Goal: Navigation & Orientation: Understand site structure

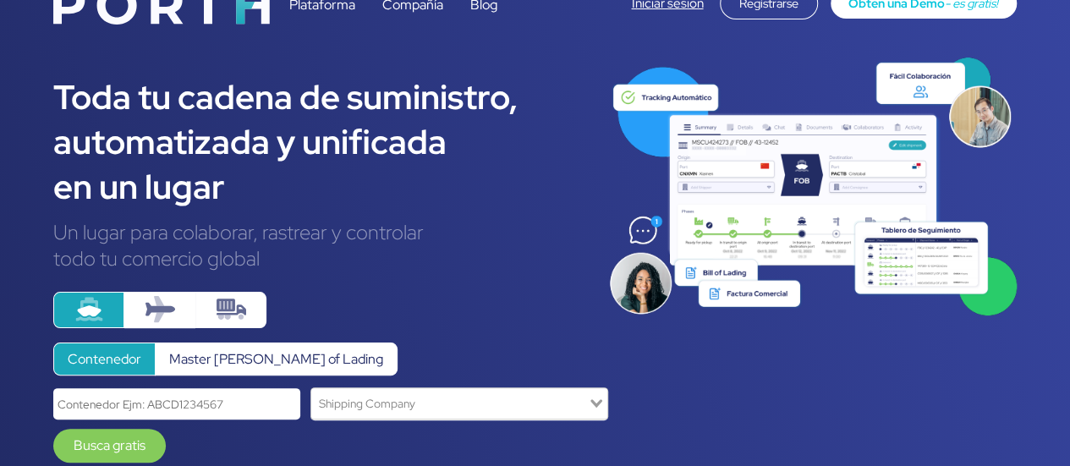
scroll to position [14, 0]
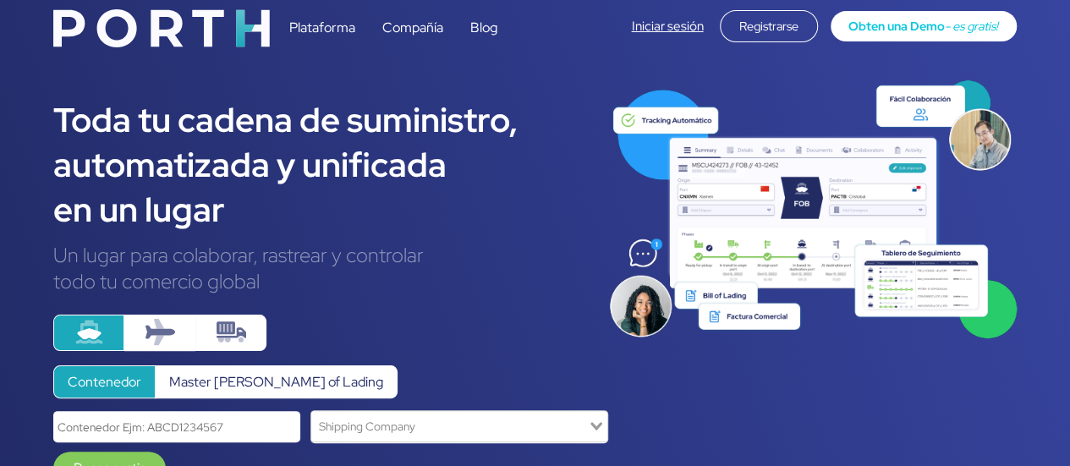
click at [420, 25] on link "Compañía" at bounding box center [412, 28] width 61 height 18
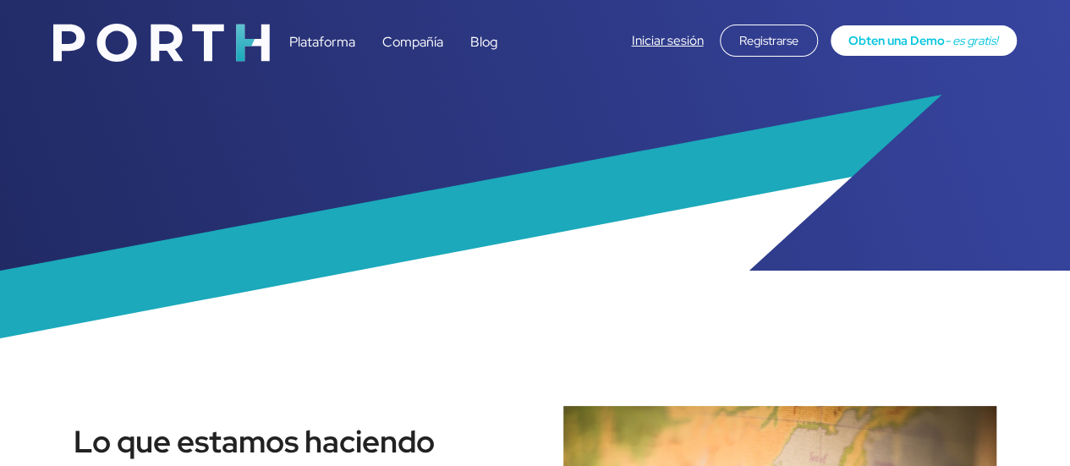
click at [325, 40] on link "Plataforma" at bounding box center [322, 42] width 66 height 18
